Goal: Task Accomplishment & Management: Use online tool/utility

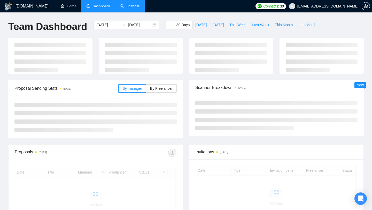
click at [132, 5] on link "Scanner" at bounding box center [129, 6] width 19 height 4
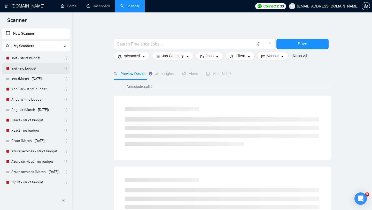
click at [30, 67] on link ".net - no budget" at bounding box center [35, 68] width 49 height 10
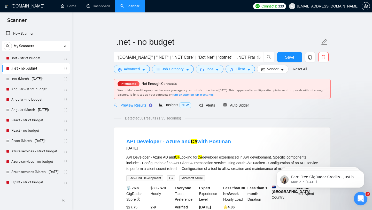
click at [360, 197] on icon "Open Intercom Messenger" at bounding box center [360, 197] width 4 height 4
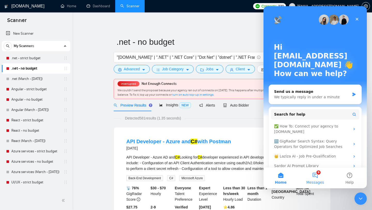
click at [316, 177] on button "9 Messages" at bounding box center [315, 177] width 34 height 21
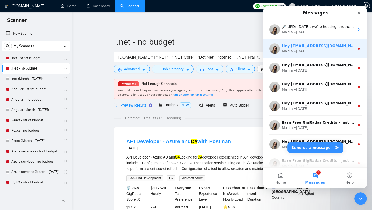
click at [321, 49] on div "Mariia • [DATE]" at bounding box center [318, 51] width 73 height 5
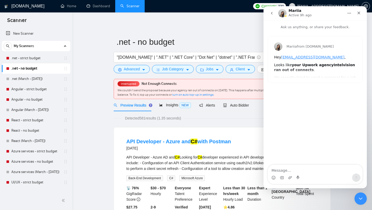
click at [273, 13] on icon "go back" at bounding box center [272, 13] width 4 height 4
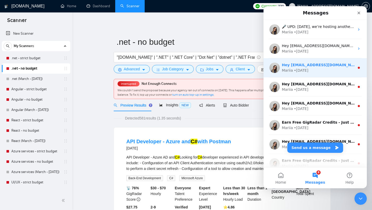
click at [321, 71] on div "Mariia • [DATE]" at bounding box center [318, 70] width 73 height 5
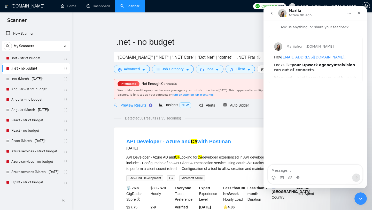
click at [272, 13] on icon "go back" at bounding box center [272, 13] width 4 height 4
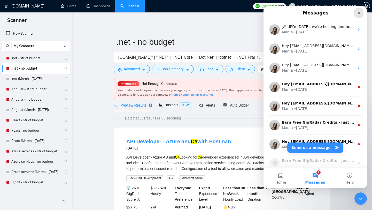
click at [357, 13] on icon "Close" at bounding box center [359, 13] width 4 height 4
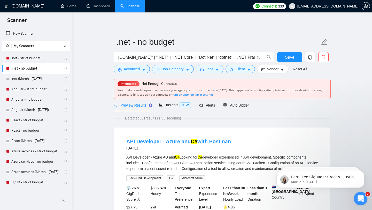
click at [365, 200] on div "Open Intercom Messenger" at bounding box center [359, 197] width 17 height 17
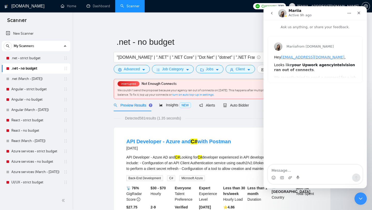
click at [273, 14] on icon "go back" at bounding box center [272, 13] width 4 height 4
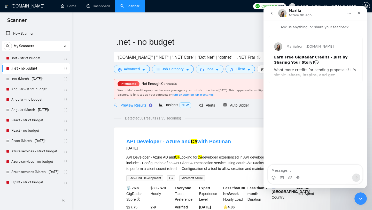
click at [271, 13] on icon "go back" at bounding box center [272, 13] width 4 height 4
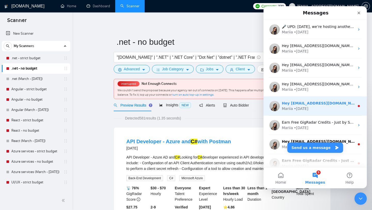
click at [297, 97] on div "Hey [EMAIL_ADDRESS][DOMAIN_NAME], Looks like your Upwork agency Intelvision ran…" at bounding box center [314, 105] width 103 height 19
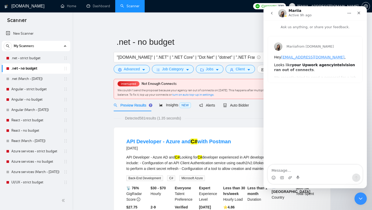
click at [273, 14] on icon "go back" at bounding box center [272, 13] width 4 height 4
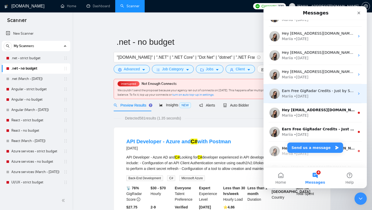
scroll to position [36, 0]
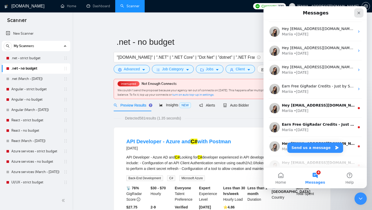
click at [360, 11] on div "Close" at bounding box center [358, 12] width 9 height 9
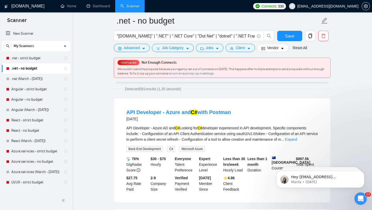
scroll to position [36, 0]
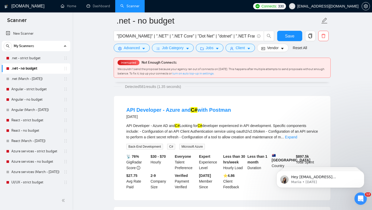
click at [193, 75] on link "turn on auto top-up in settings." at bounding box center [193, 74] width 42 height 4
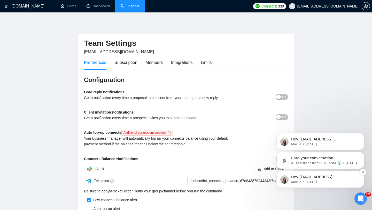
click at [326, 177] on p "Hey [EMAIL_ADDRESS][DOMAIN_NAME], Looks like your Upwork agency Intelvision ran…" at bounding box center [324, 176] width 67 height 5
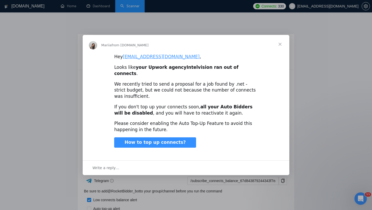
click at [279, 48] on span "Close" at bounding box center [280, 44] width 19 height 19
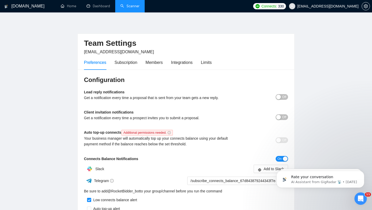
click at [22, 6] on h1 "[DOMAIN_NAME]" at bounding box center [27, 6] width 33 height 12
